Goal: Use online tool/utility: Utilize a website feature to perform a specific function

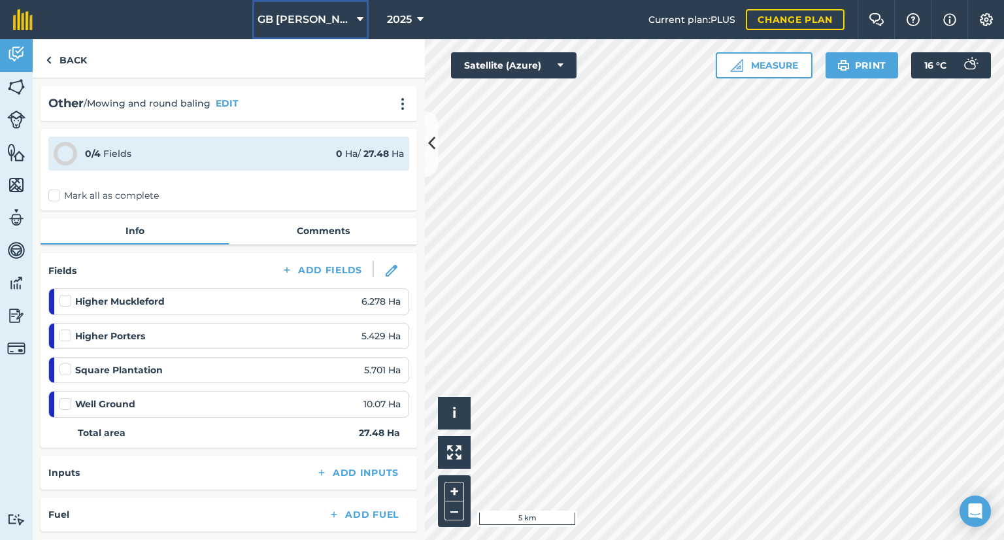
click at [311, 27] on button "GB Holmes Farms" at bounding box center [310, 19] width 116 height 39
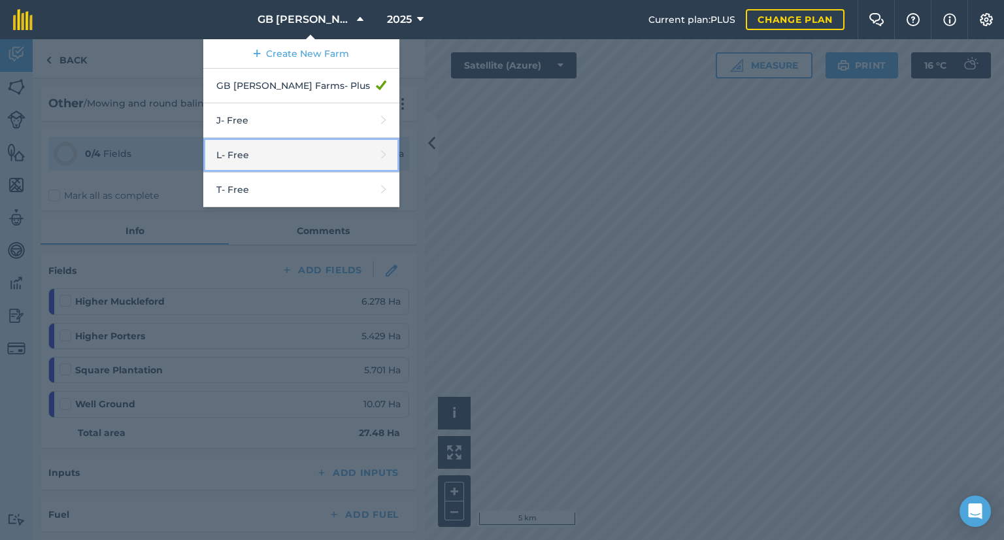
click at [314, 143] on link "L - Free" at bounding box center [301, 155] width 196 height 35
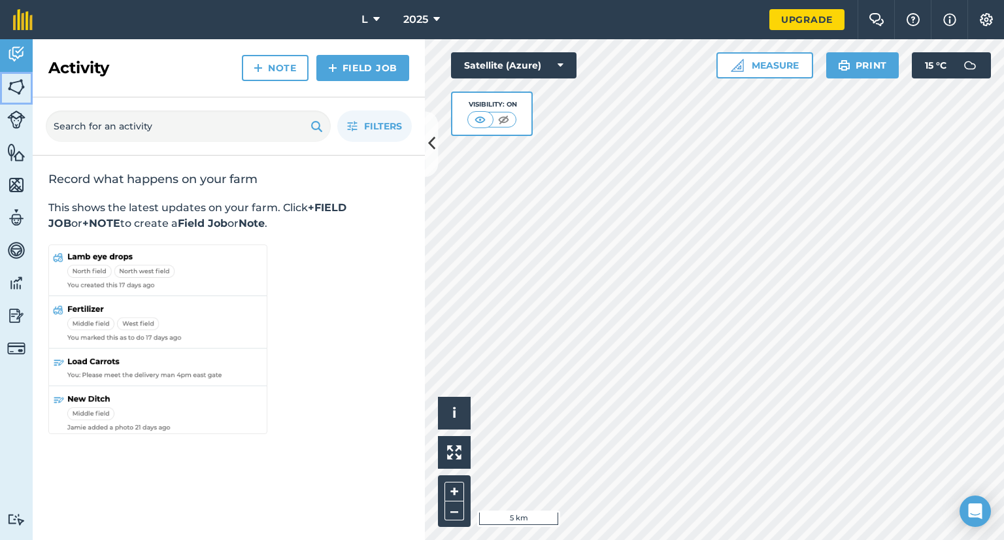
click at [14, 86] on img at bounding box center [16, 87] width 18 height 20
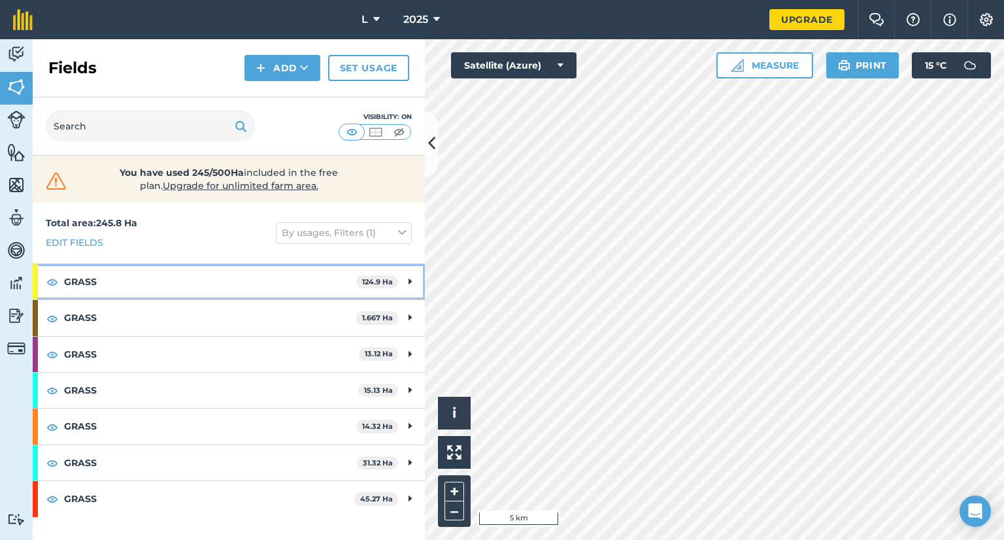
click at [177, 271] on strong "GRASS" at bounding box center [210, 281] width 292 height 35
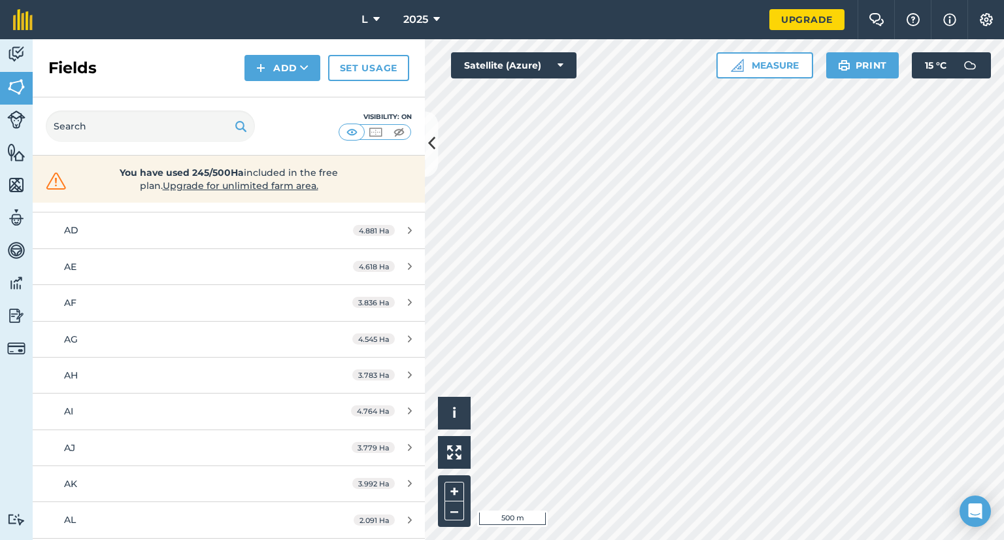
scroll to position [65, 0]
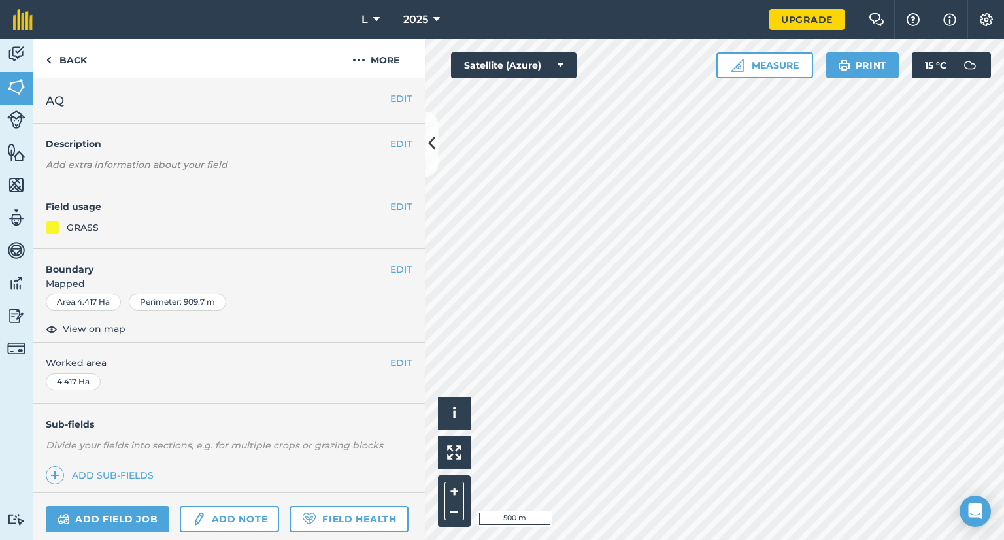
click at [390, 16] on div "2025" at bounding box center [421, 19] width 73 height 39
click at [377, 25] on icon at bounding box center [376, 20] width 7 height 16
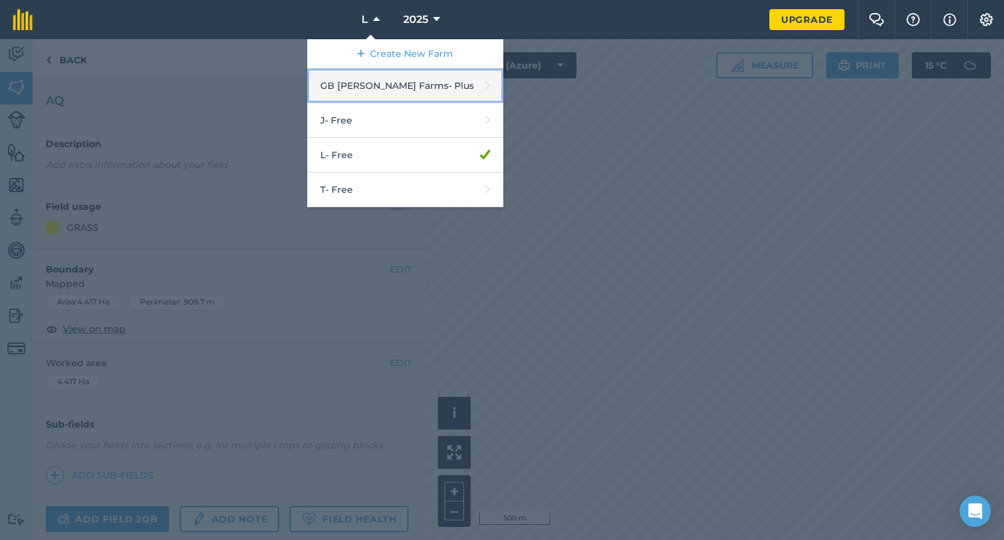
click at [407, 82] on link "GB Holmes Farms - Plus" at bounding box center [405, 86] width 196 height 35
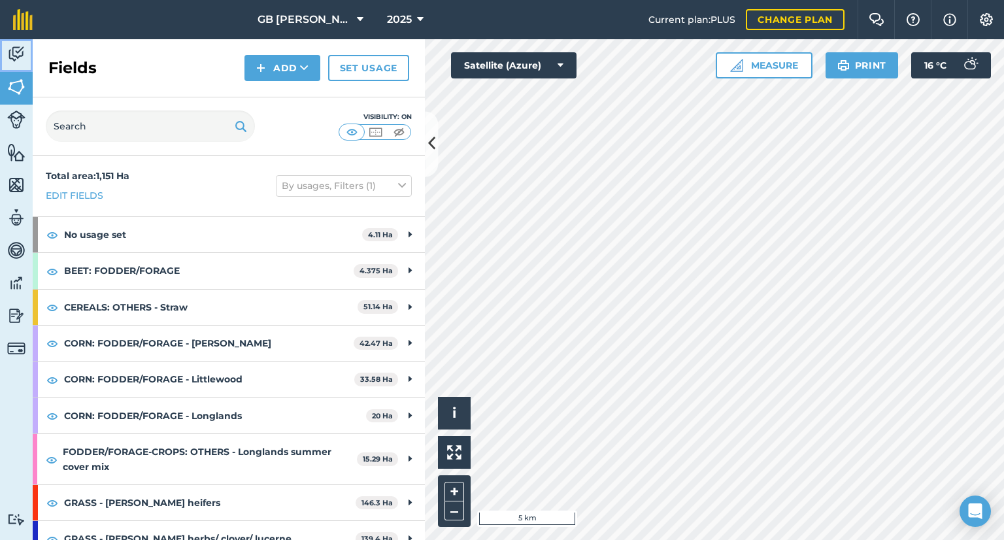
drag, startPoint x: 16, startPoint y: 60, endPoint x: 26, endPoint y: 66, distance: 12.3
click at [16, 60] on img at bounding box center [16, 54] width 18 height 20
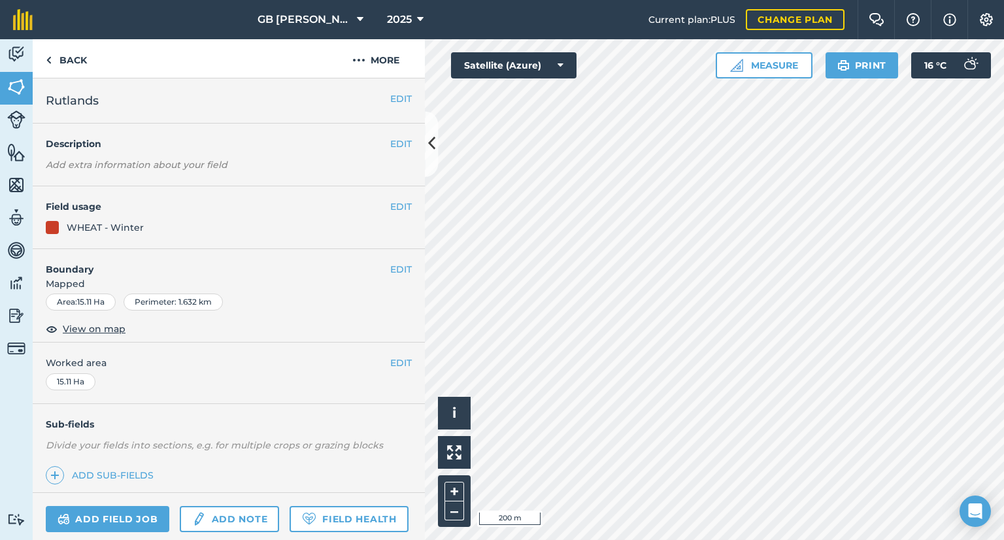
scroll to position [148, 0]
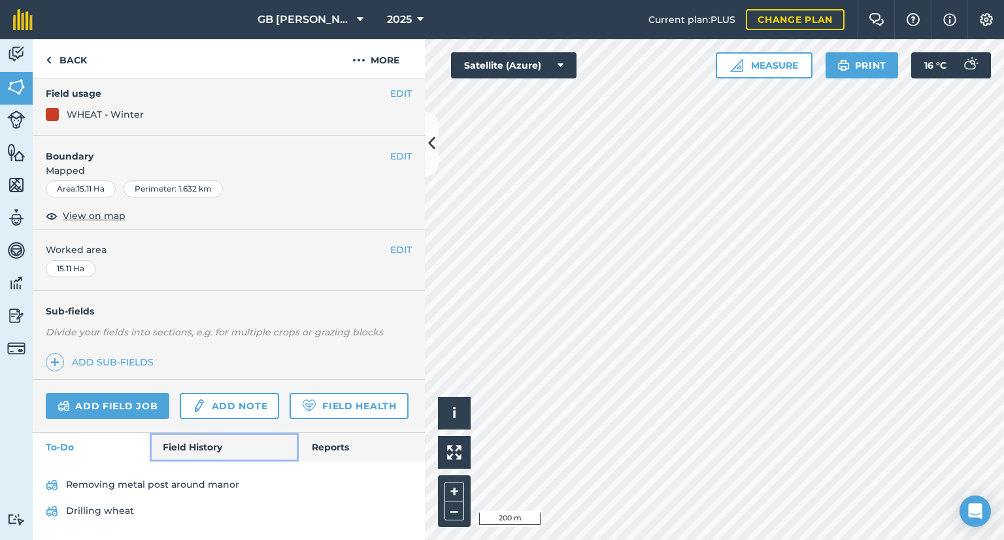
click at [190, 456] on link "Field History" at bounding box center [224, 447] width 148 height 29
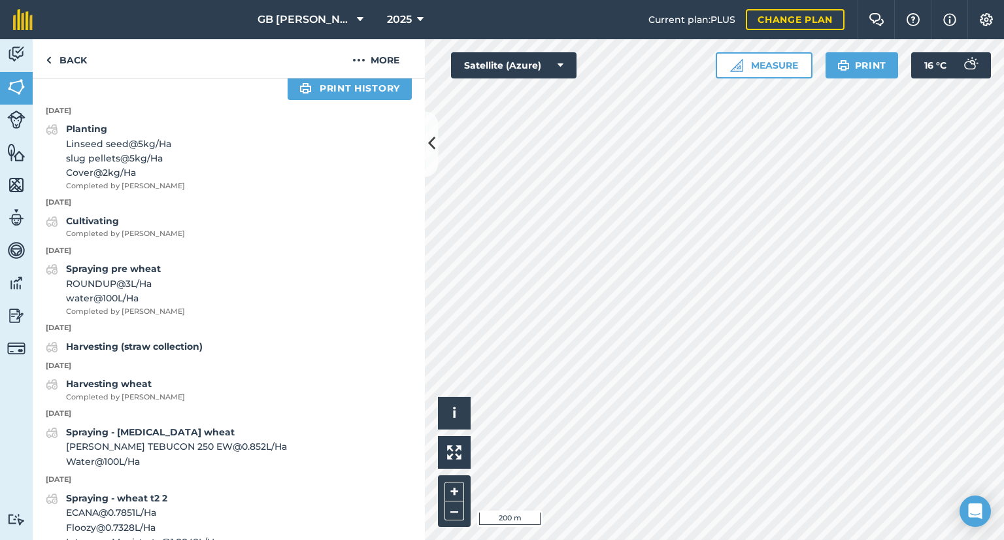
scroll to position [540, 0]
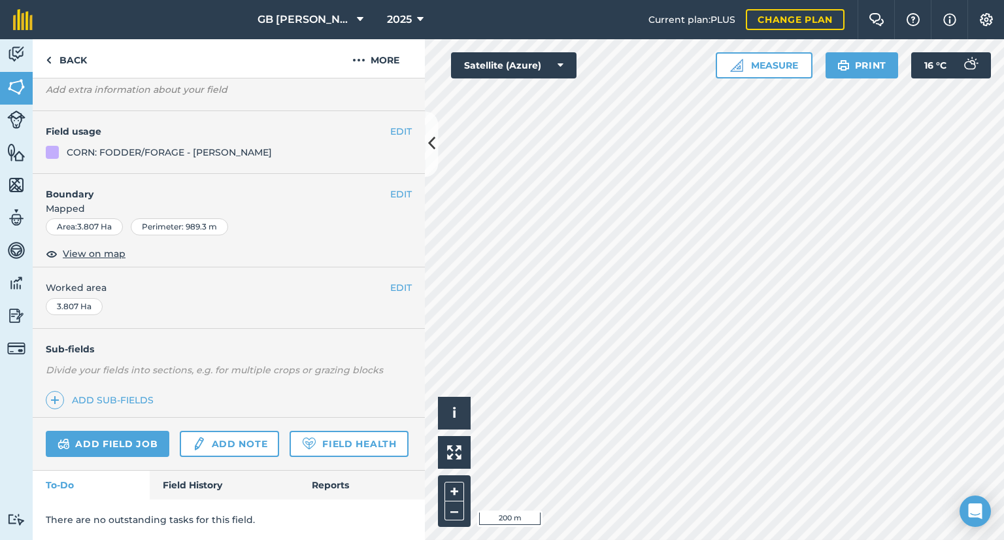
scroll to position [110, 0]
click at [214, 479] on link "Field History" at bounding box center [224, 485] width 148 height 29
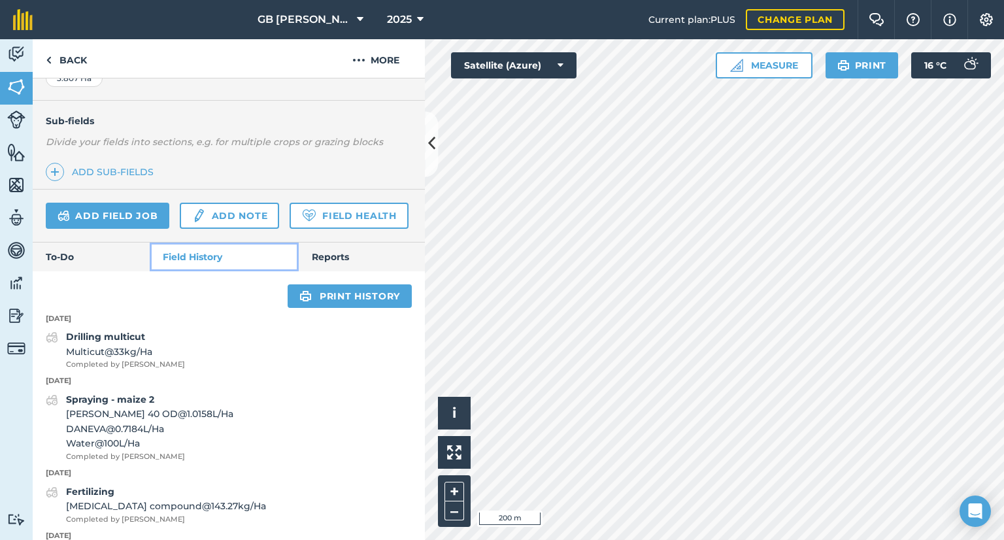
scroll to position [502, 0]
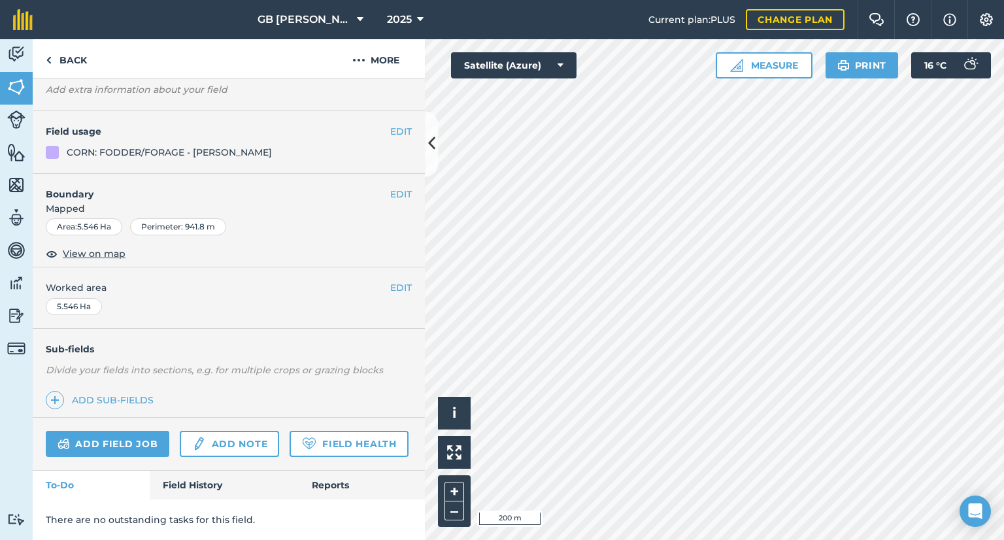
scroll to position [110, 0]
click at [193, 471] on link "Field History" at bounding box center [224, 485] width 148 height 29
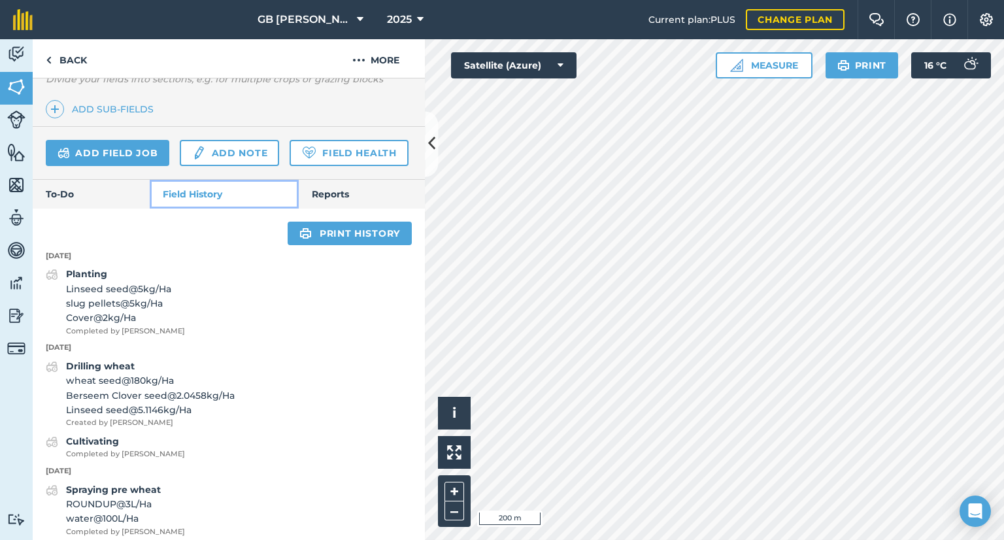
scroll to position [306, 0]
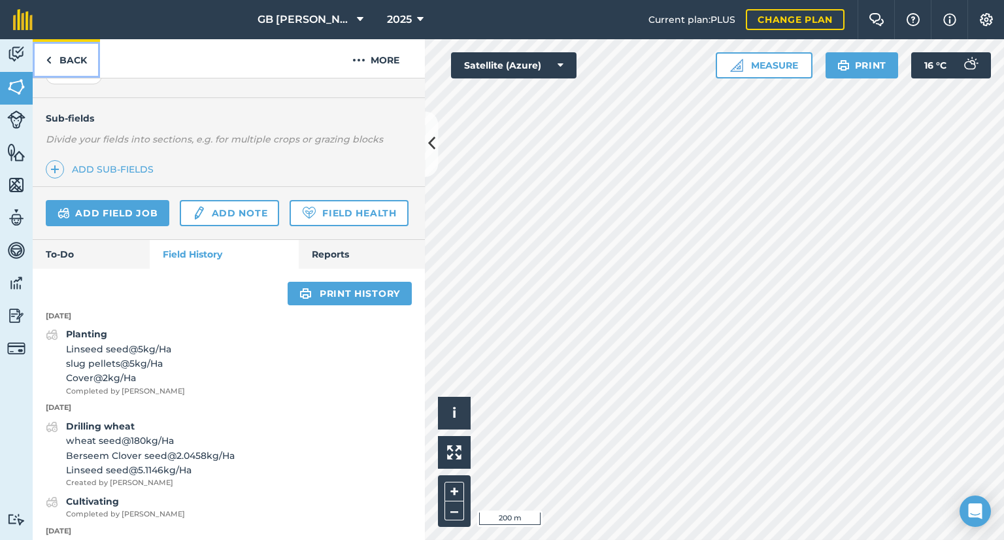
click at [67, 58] on link "Back" at bounding box center [66, 58] width 67 height 39
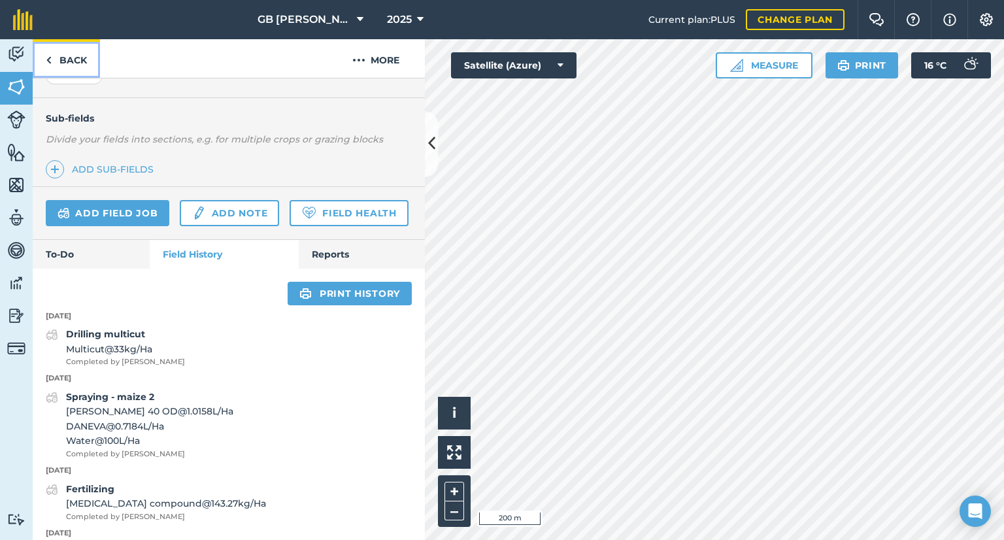
click at [82, 70] on link "Back" at bounding box center [66, 58] width 67 height 39
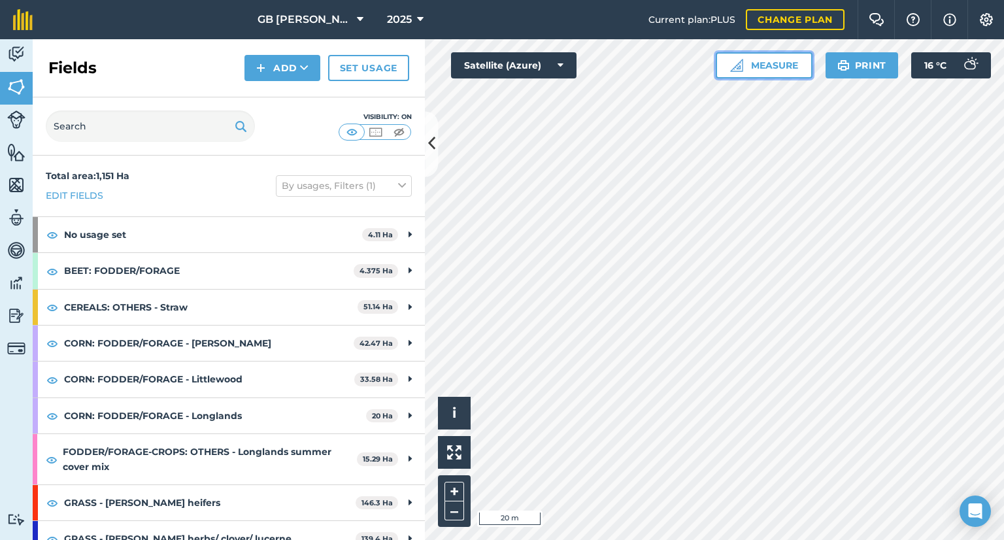
click at [776, 71] on button "Measure" at bounding box center [764, 65] width 97 height 26
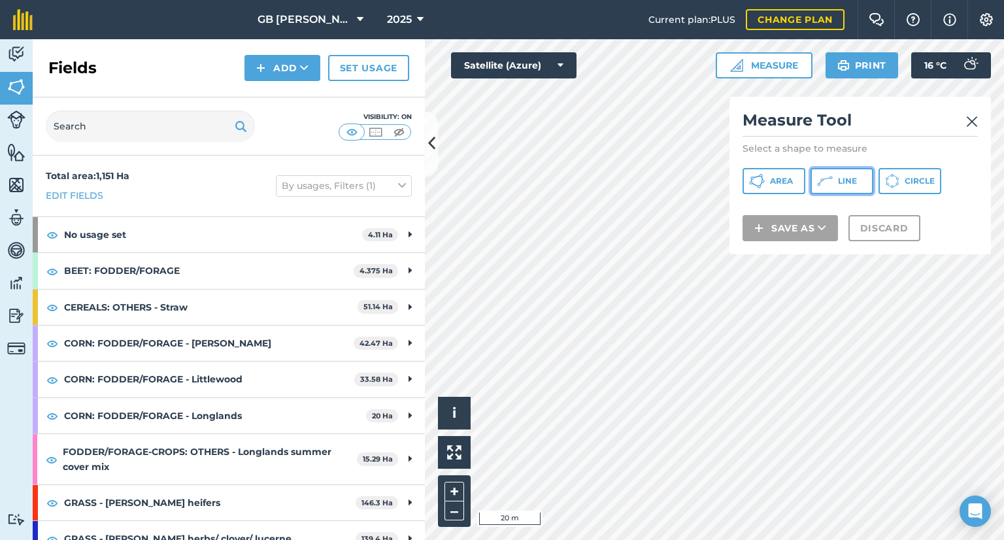
click at [847, 177] on span "Line" at bounding box center [847, 181] width 19 height 10
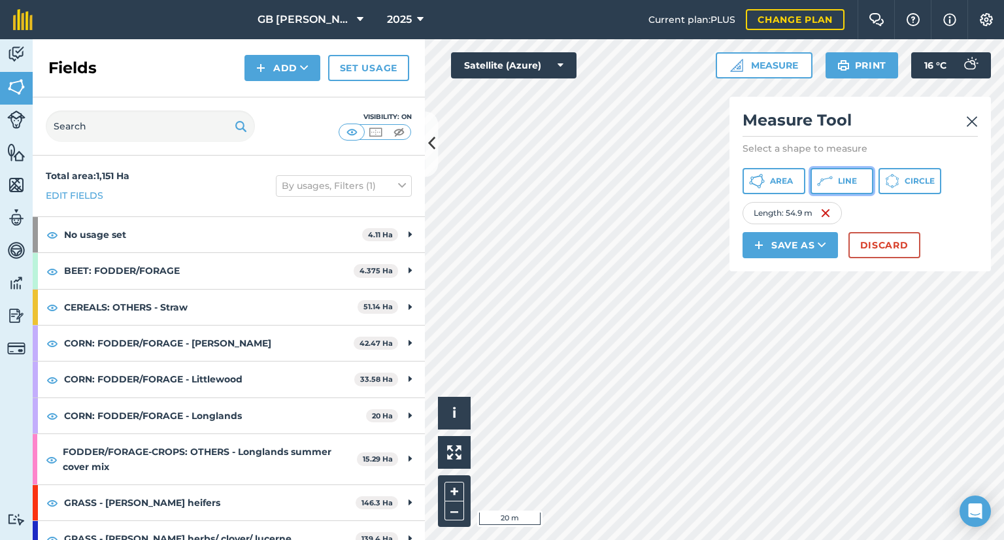
click at [853, 184] on span "Line" at bounding box center [847, 181] width 19 height 10
click at [810, 180] on div "Area Line Circle" at bounding box center [860, 181] width 235 height 26
click at [830, 182] on icon at bounding box center [825, 181] width 16 height 16
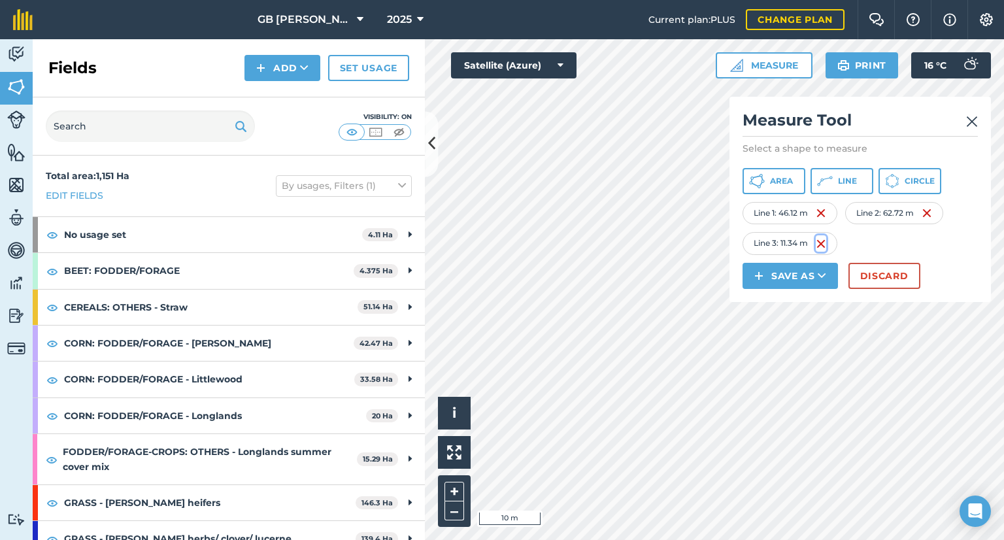
click at [823, 241] on img at bounding box center [821, 244] width 10 height 16
